Goal: Task Accomplishment & Management: Manage account settings

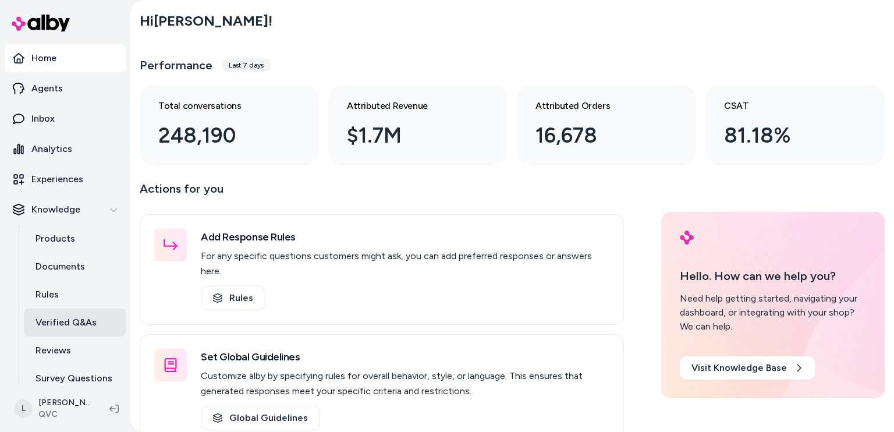
scroll to position [40, 0]
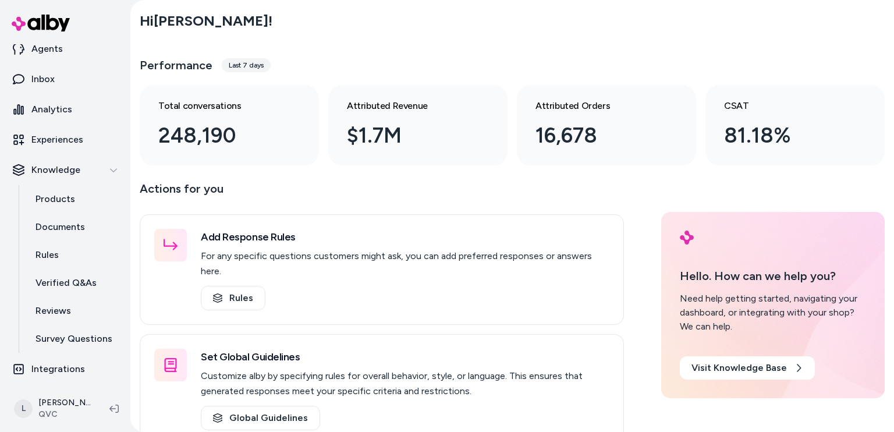
click at [22, 411] on html "Home Agents Inbox Analytics Experiences Knowledge Products Documents Rules Veri…" at bounding box center [447, 216] width 894 height 432
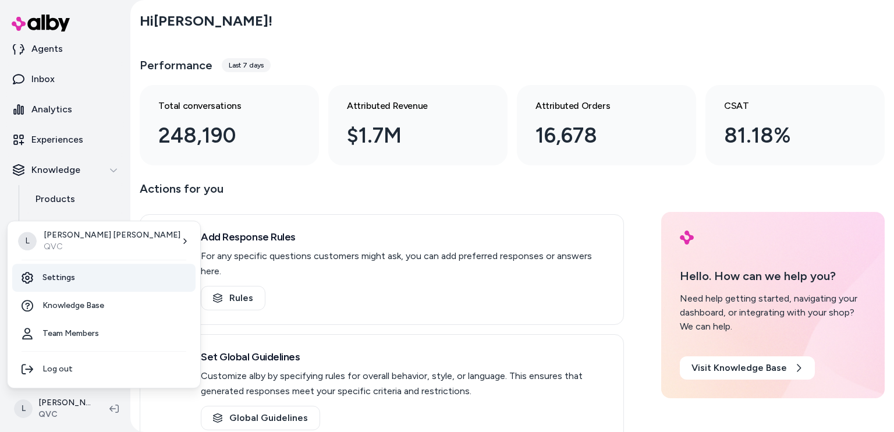
click at [69, 282] on link "Settings" at bounding box center [103, 278] width 183 height 28
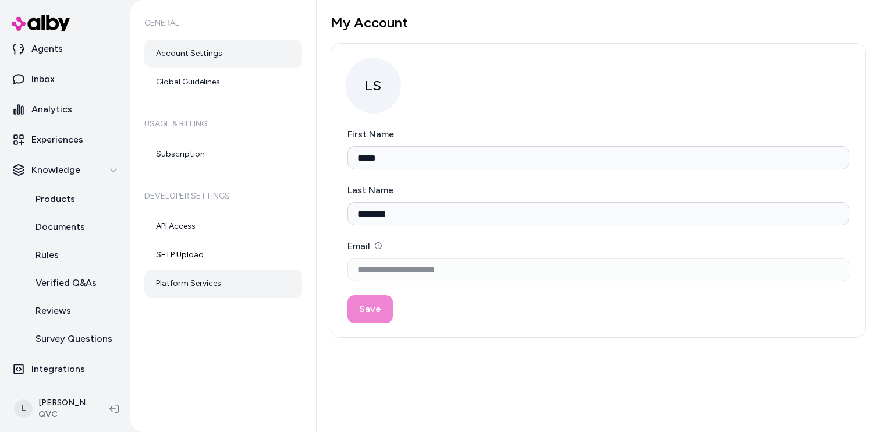
click at [182, 279] on link "Platform Services" at bounding box center [223, 283] width 158 height 28
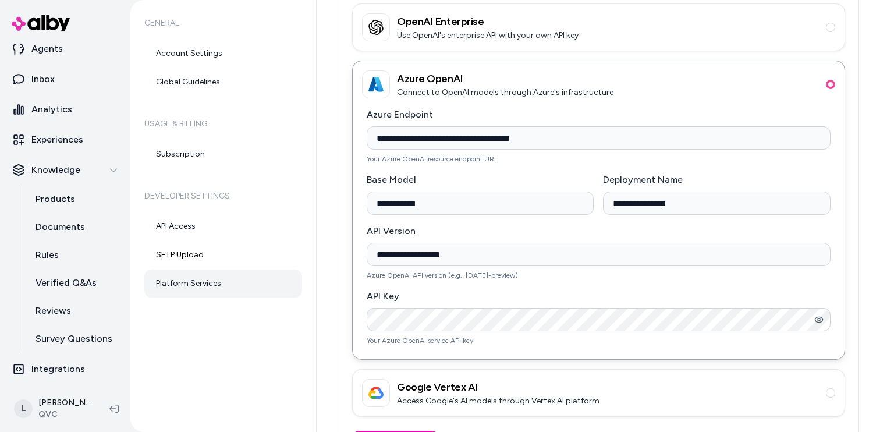
scroll to position [155, 0]
click at [552, 137] on input "**********" at bounding box center [599, 136] width 464 height 23
click at [425, 138] on input "**********" at bounding box center [599, 136] width 464 height 23
click at [429, 138] on input "**********" at bounding box center [599, 136] width 464 height 23
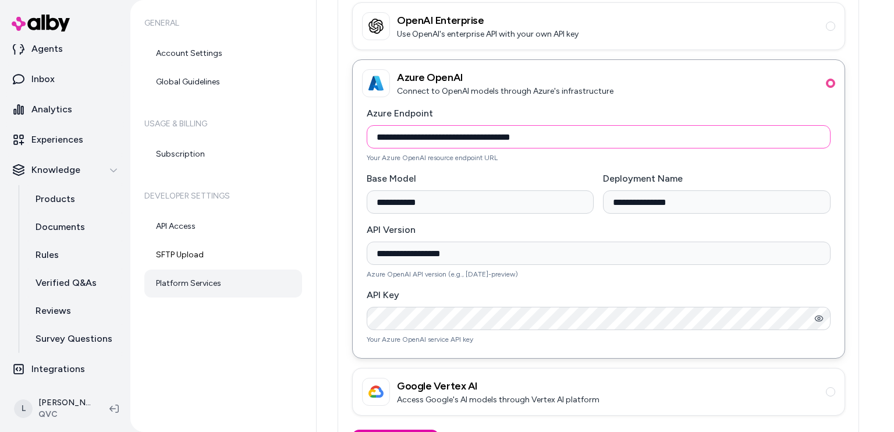
click at [429, 138] on input "**********" at bounding box center [599, 136] width 464 height 23
click at [47, 83] on p "Inbox" at bounding box center [42, 79] width 23 height 14
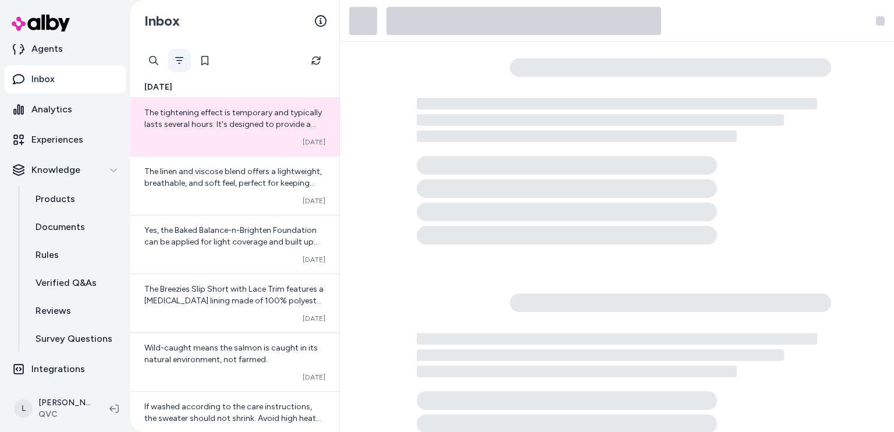
click at [180, 60] on icon "Filter" at bounding box center [179, 60] width 8 height 7
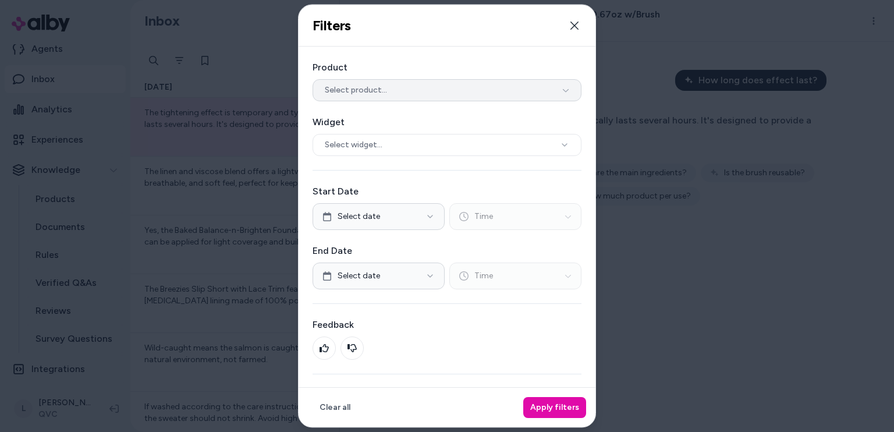
click at [357, 87] on span "Select product..." at bounding box center [356, 90] width 62 height 12
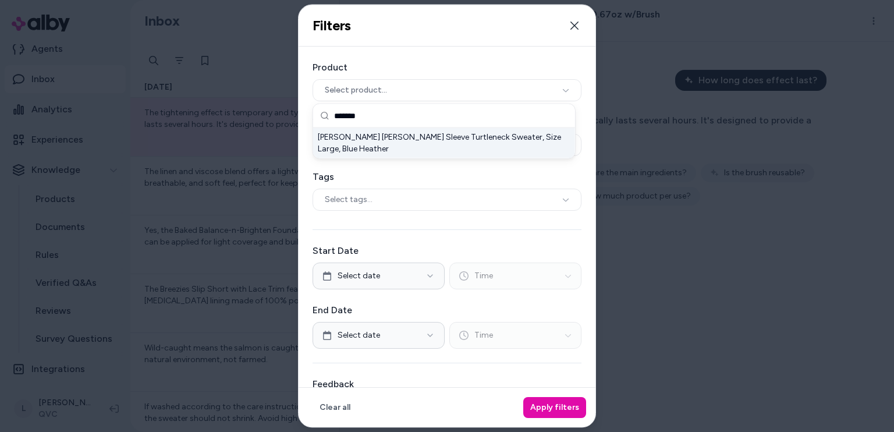
type input "*******"
click at [388, 138] on div "[PERSON_NAME] [PERSON_NAME] Sleeve Turtleneck Sweater, Size Large, Blue Heather" at bounding box center [444, 143] width 262 height 30
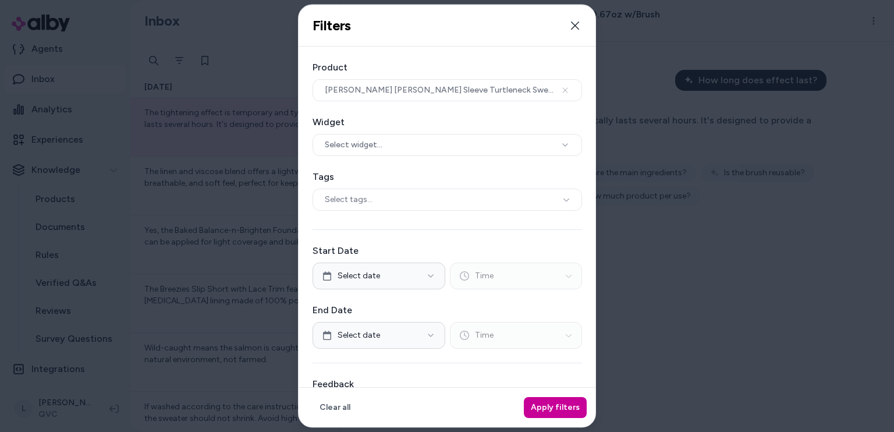
click at [552, 403] on button "Apply filters" at bounding box center [555, 407] width 63 height 21
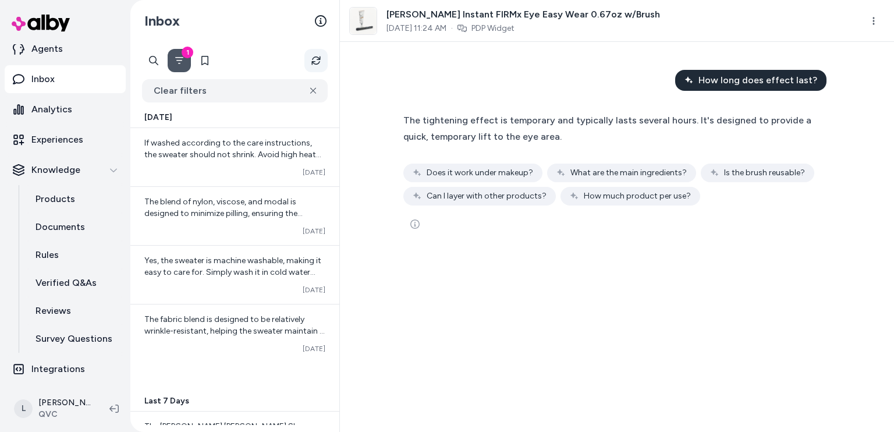
click at [314, 61] on icon "Refresh" at bounding box center [316, 60] width 11 height 11
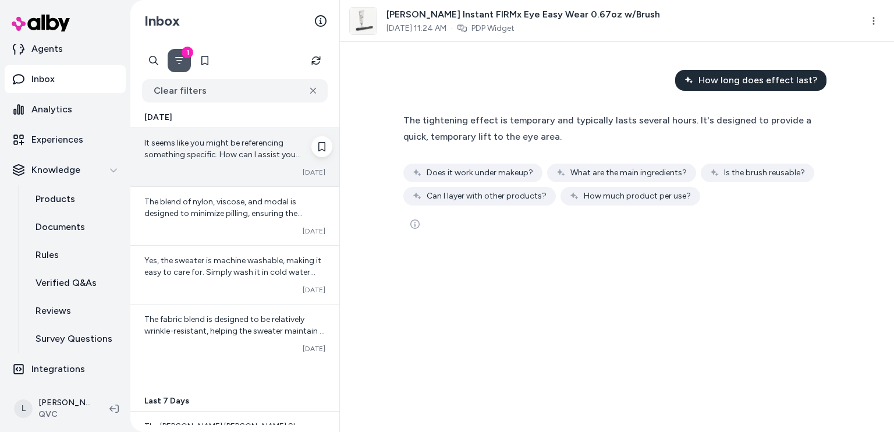
click at [228, 147] on span "It seems like you might be referencing something specific. How can I assist you…" at bounding box center [229, 172] width 170 height 68
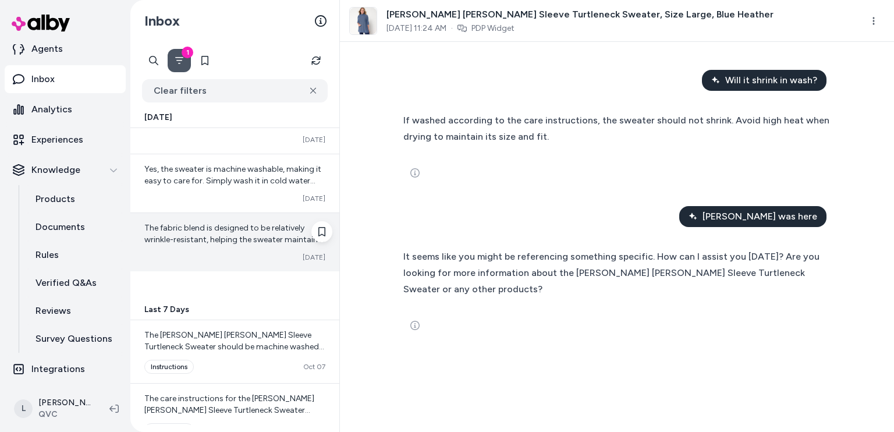
scroll to position [120, 0]
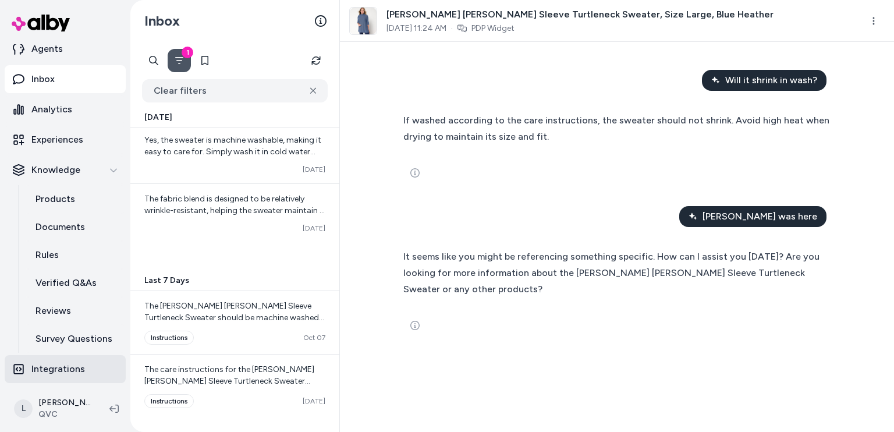
click at [42, 374] on p "Integrations" at bounding box center [58, 369] width 54 height 14
click at [18, 406] on html "Home Agents Inbox Analytics Experiences Knowledge Products Documents Rules Veri…" at bounding box center [447, 216] width 894 height 432
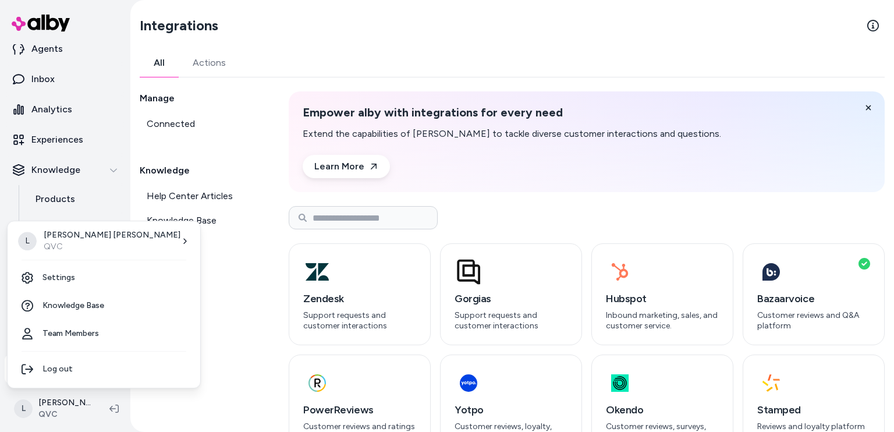
click at [231, 325] on html "Home Agents Inbox Analytics Experiences Knowledge Products Documents Rules Veri…" at bounding box center [447, 216] width 894 height 432
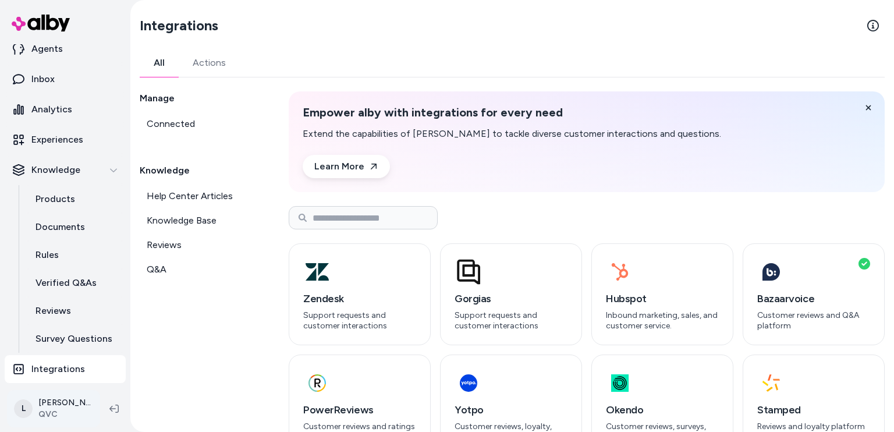
click at [23, 410] on html "Home Agents Inbox Analytics Experiences Knowledge Products Documents Rules Veri…" at bounding box center [447, 216] width 894 height 432
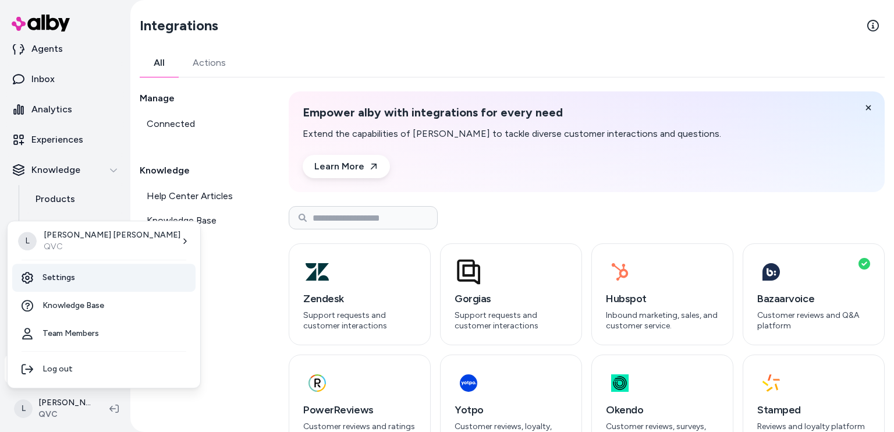
click at [79, 278] on link "Settings" at bounding box center [103, 278] width 183 height 28
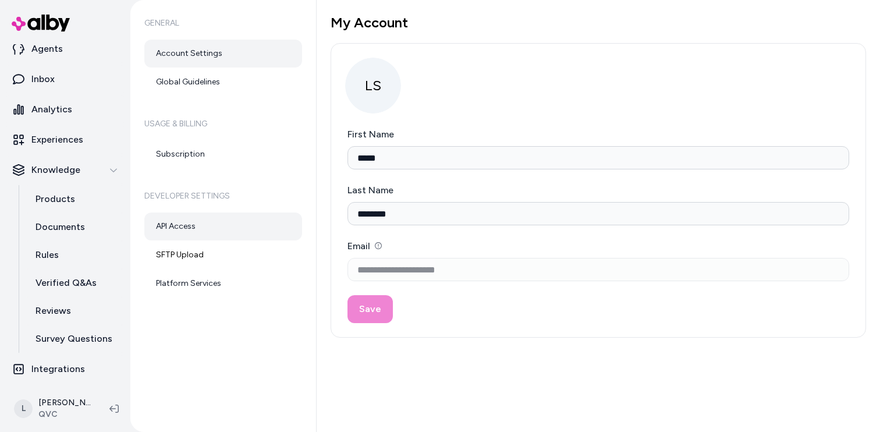
click at [197, 228] on link "API Access" at bounding box center [223, 226] width 158 height 28
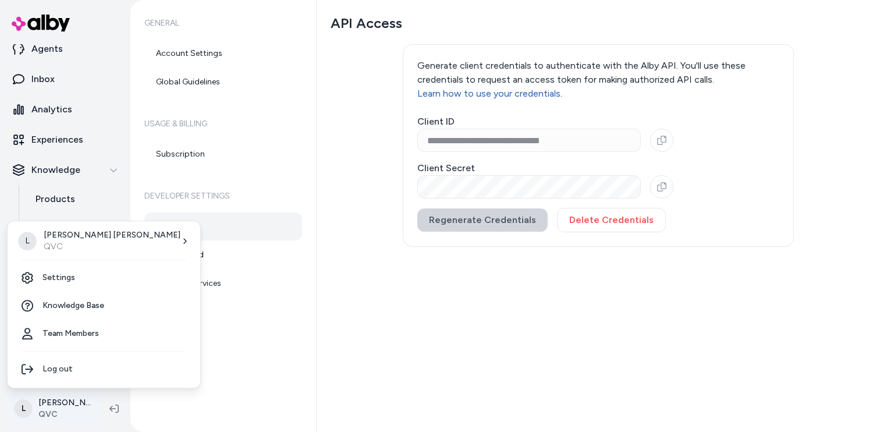
click at [24, 403] on html "**********" at bounding box center [447, 216] width 894 height 432
click at [200, 287] on html "**********" at bounding box center [447, 216] width 894 height 432
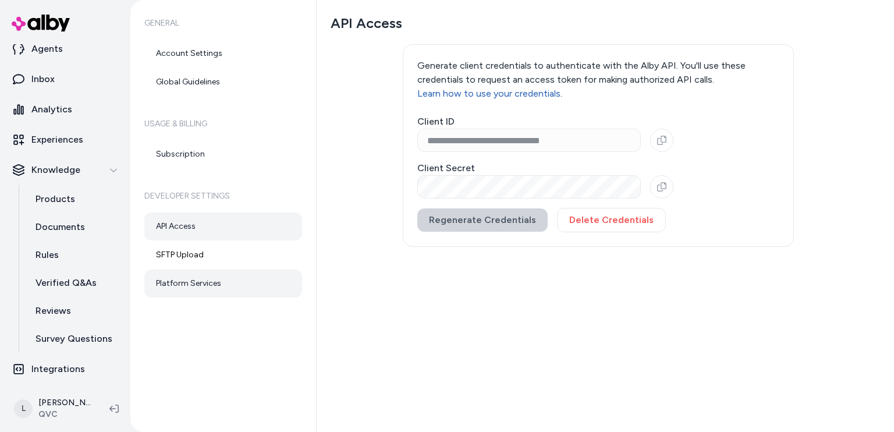
click at [200, 288] on link "Platform Services" at bounding box center [223, 283] width 158 height 28
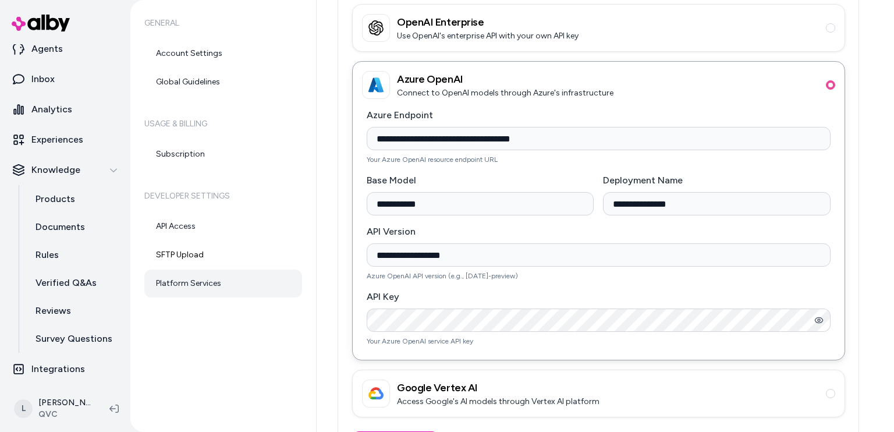
scroll to position [154, 0]
click at [433, 381] on h3 "Google Vertex AI" at bounding box center [498, 387] width 202 height 16
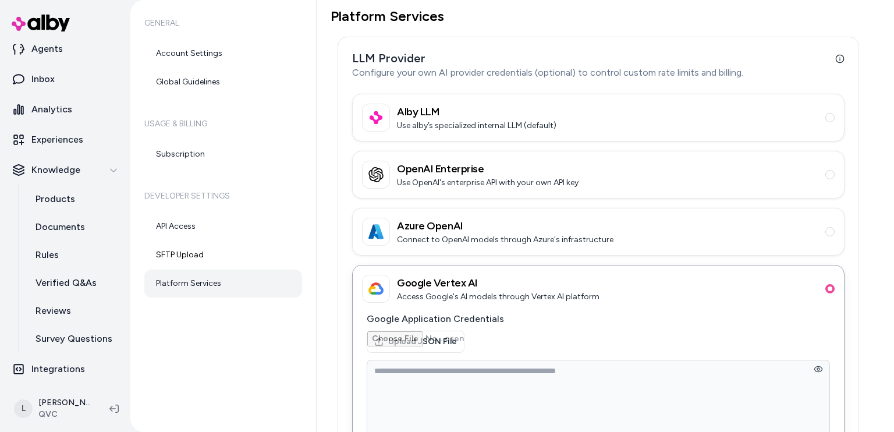
scroll to position [0, 0]
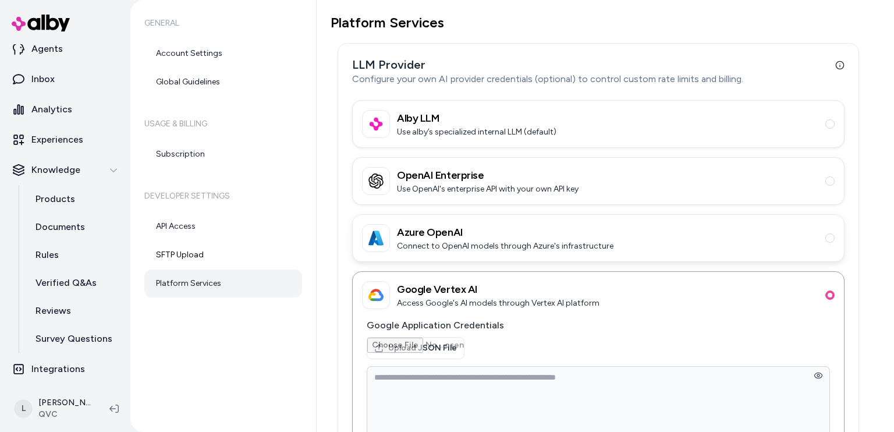
click at [450, 240] on p "Connect to OpenAI models through Azure's infrastructure" at bounding box center [505, 246] width 216 height 12
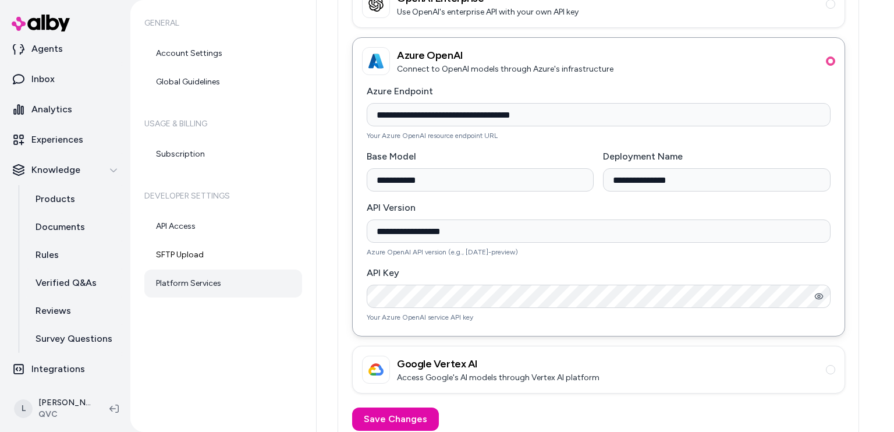
scroll to position [180, 0]
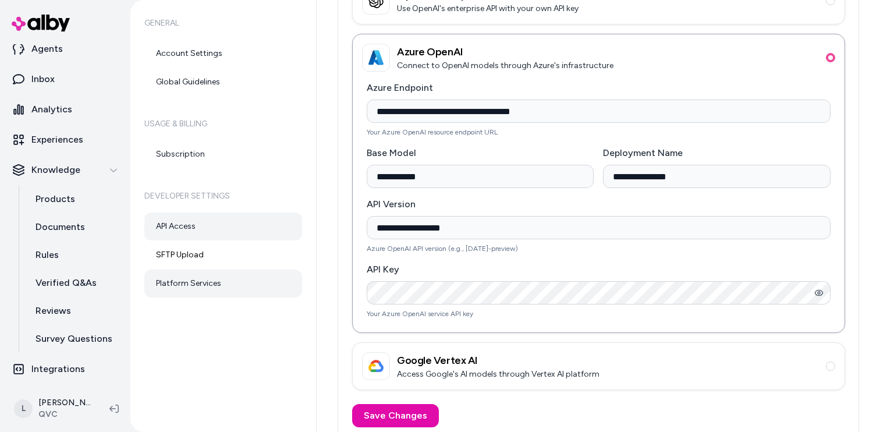
click at [197, 230] on link "API Access" at bounding box center [223, 226] width 158 height 28
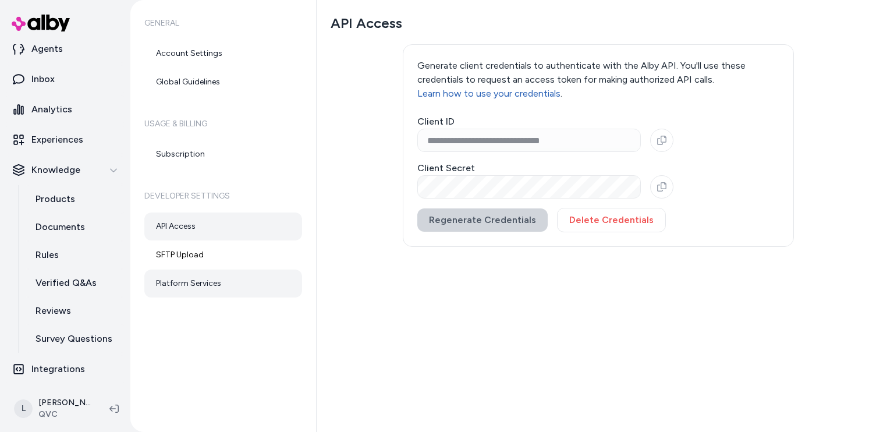
click at [195, 273] on link "Platform Services" at bounding box center [223, 283] width 158 height 28
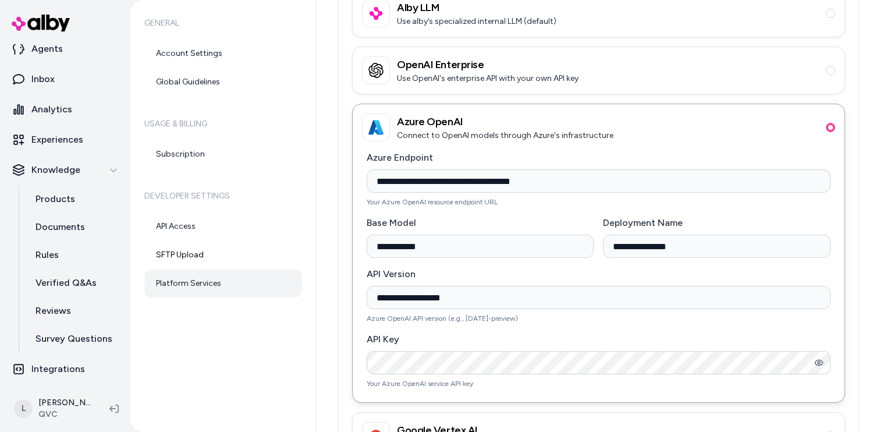
scroll to position [111, 0]
click at [815, 361] on icon "button" at bounding box center [818, 361] width 9 height 9
click at [816, 361] on icon "button" at bounding box center [819, 362] width 8 height 8
click at [177, 227] on link "API Access" at bounding box center [223, 226] width 158 height 28
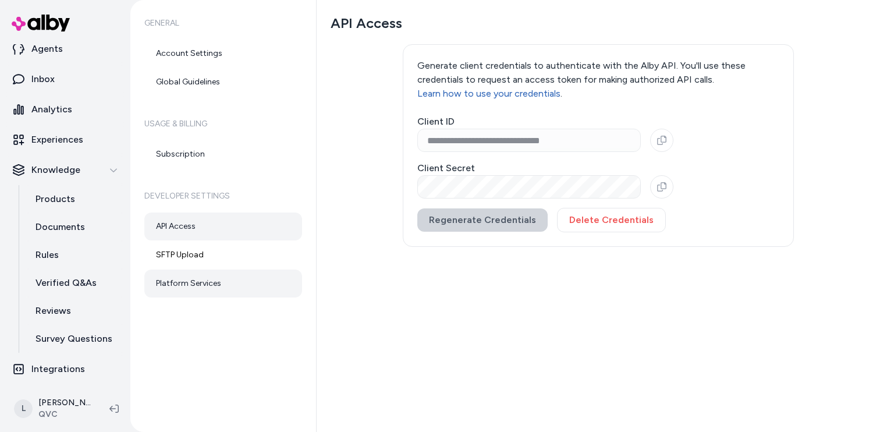
click at [164, 279] on link "Platform Services" at bounding box center [223, 283] width 158 height 28
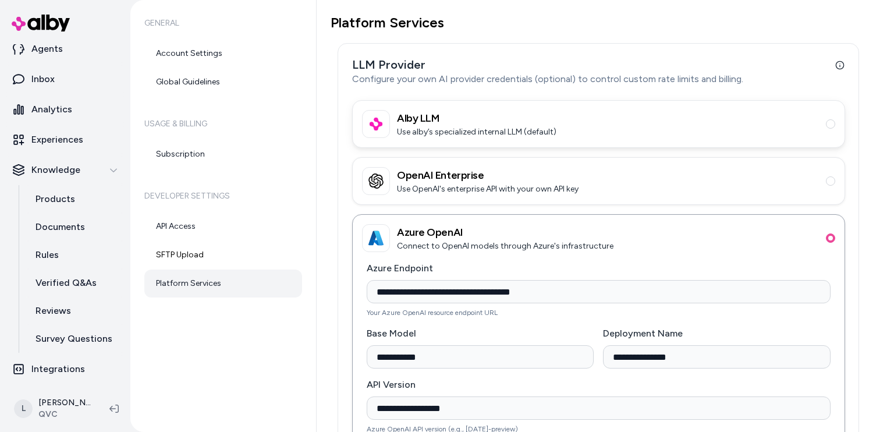
click at [524, 136] on p "Use alby’s specialized internal LLM (default)" at bounding box center [476, 132] width 159 height 12
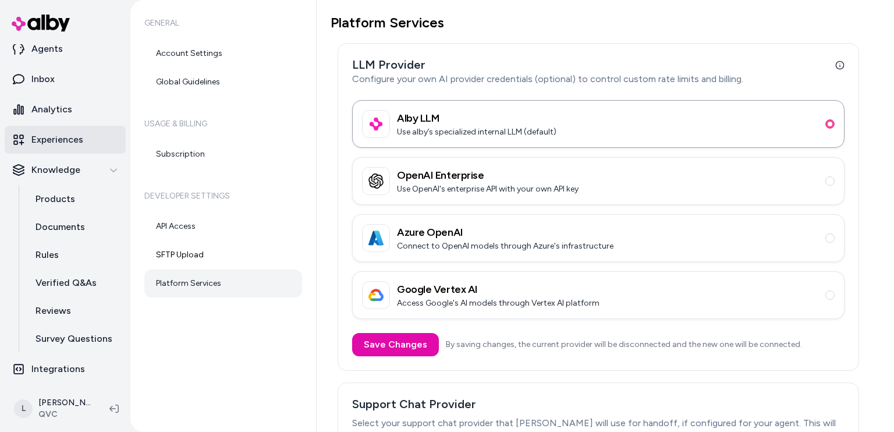
click at [72, 139] on p "Experiences" at bounding box center [57, 140] width 52 height 14
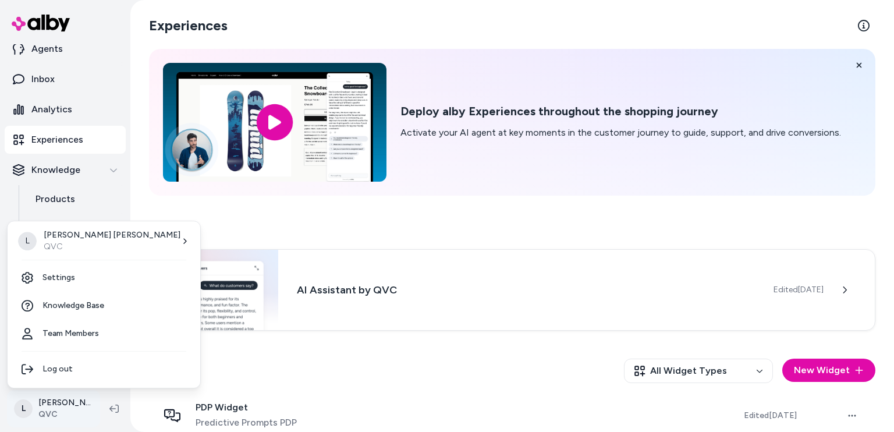
click at [26, 397] on html "Home Agents Inbox Analytics Experiences Knowledge Products Documents Rules Veri…" at bounding box center [447, 216] width 894 height 432
click at [72, 283] on link "Settings" at bounding box center [103, 278] width 183 height 28
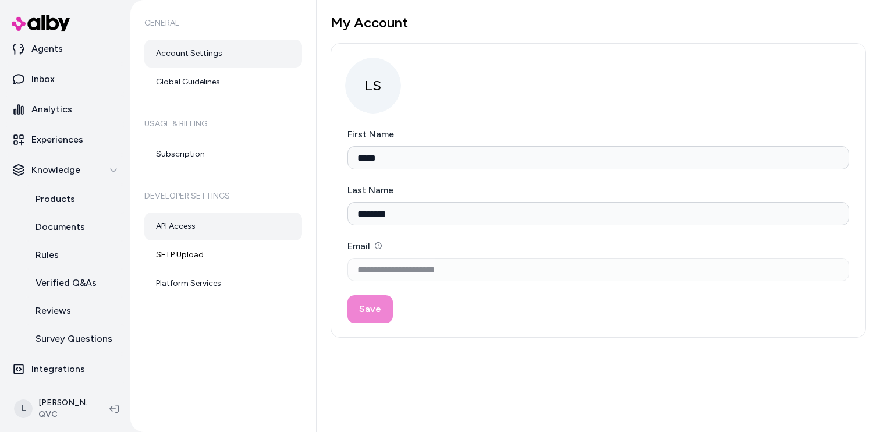
click at [219, 228] on link "API Access" at bounding box center [223, 226] width 158 height 28
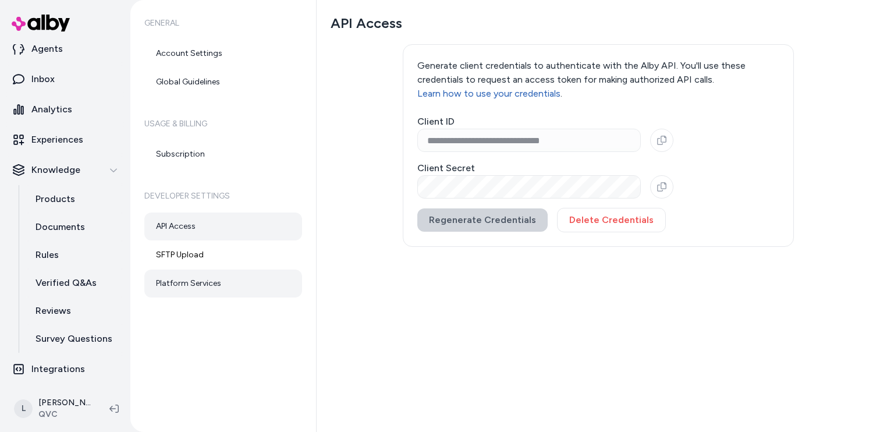
click at [208, 294] on link "Platform Services" at bounding box center [223, 283] width 158 height 28
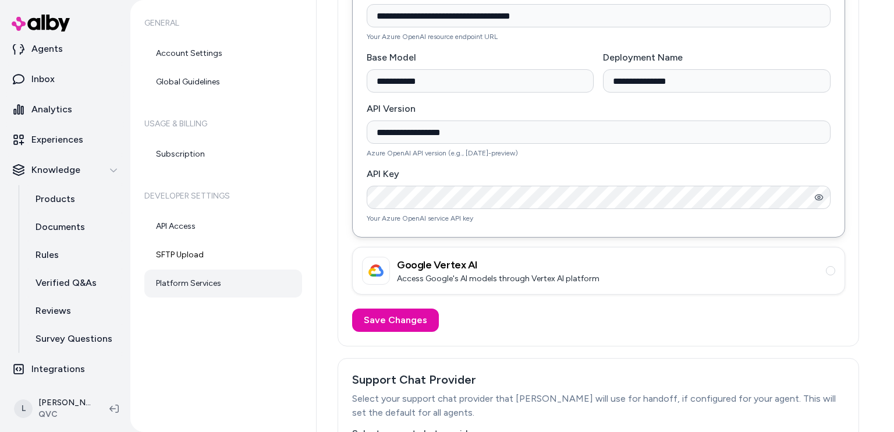
scroll to position [291, 0]
